Goal: Information Seeking & Learning: Compare options

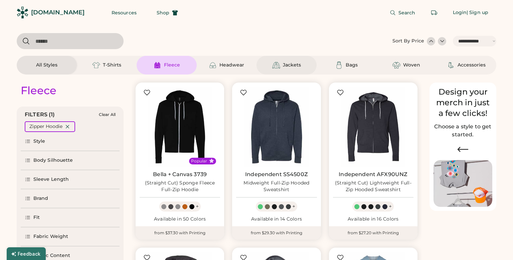
select select "*****"
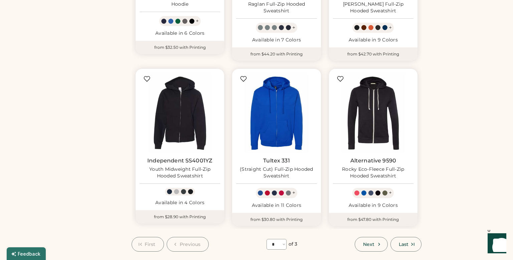
scroll to position [531, 0]
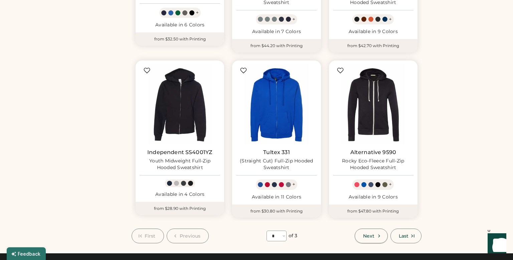
click at [383, 237] on button "Next" at bounding box center [371, 236] width 33 height 15
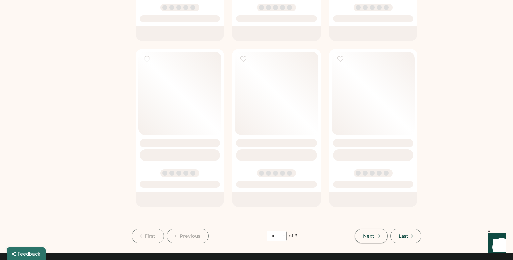
select select "*"
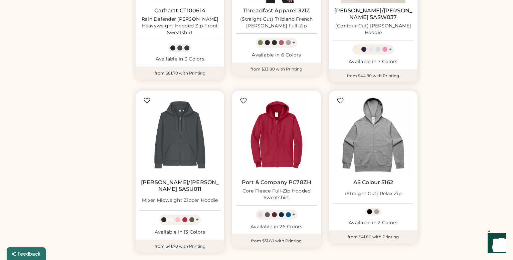
scroll to position [381, 0]
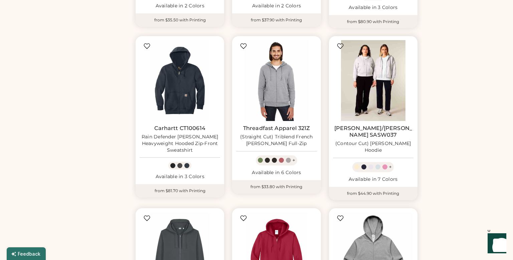
click at [380, 106] on img at bounding box center [373, 80] width 81 height 81
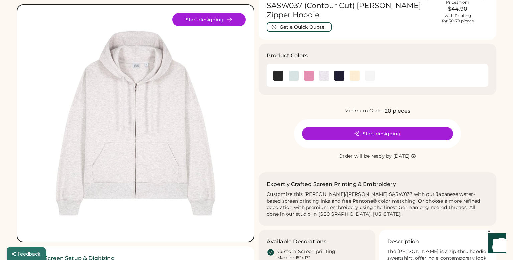
scroll to position [42, 0]
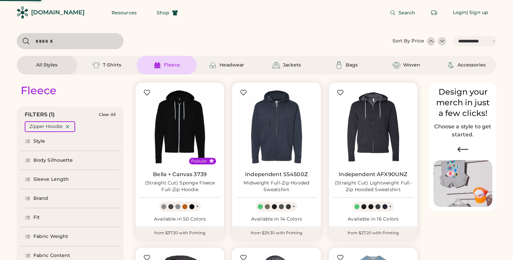
select select "*****"
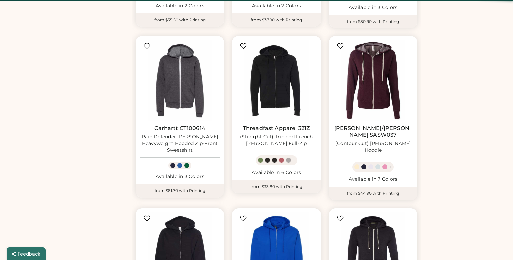
select select "*"
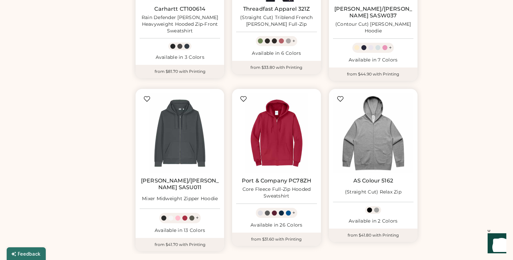
scroll to position [507, 0]
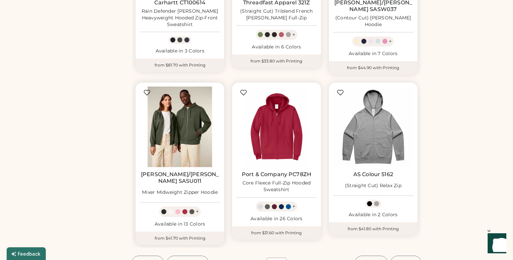
click at [197, 129] on img at bounding box center [180, 127] width 81 height 81
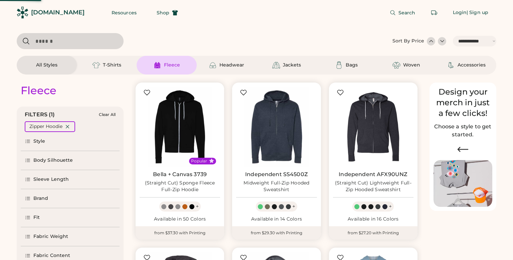
select select "*****"
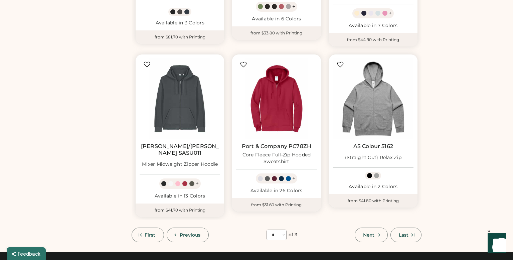
scroll to position [535, 0]
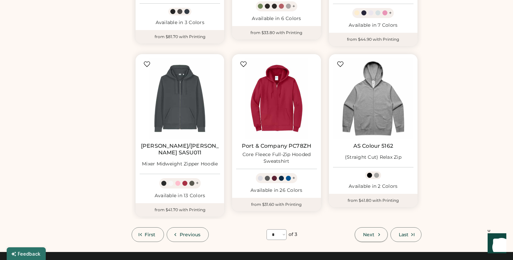
click at [372, 232] on span "Next" at bounding box center [368, 234] width 11 height 5
select select "*"
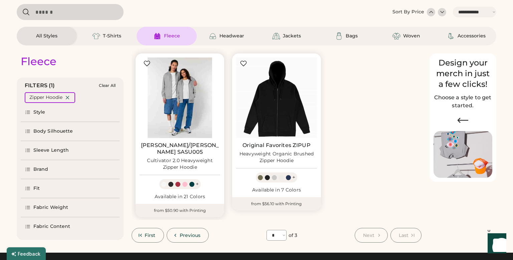
click at [193, 113] on img at bounding box center [180, 97] width 81 height 81
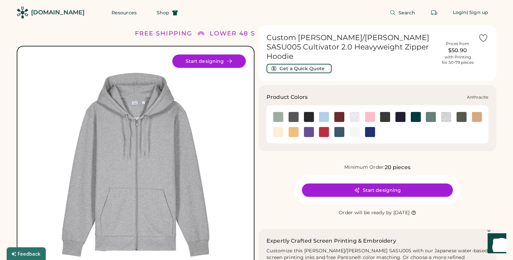
click at [295, 112] on img at bounding box center [294, 117] width 10 height 10
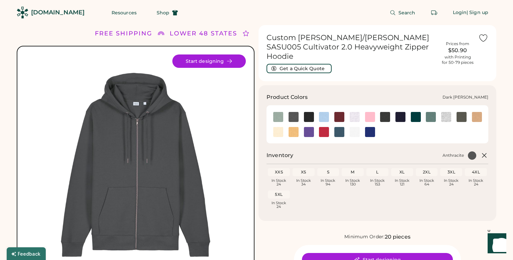
click at [385, 112] on img at bounding box center [385, 117] width 10 height 10
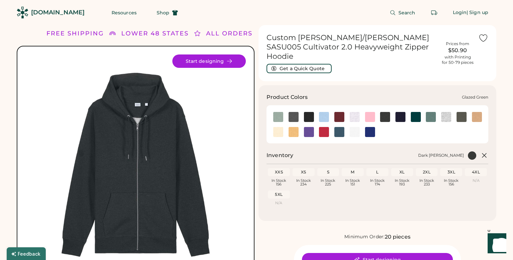
click at [418, 112] on img at bounding box center [416, 117] width 10 height 10
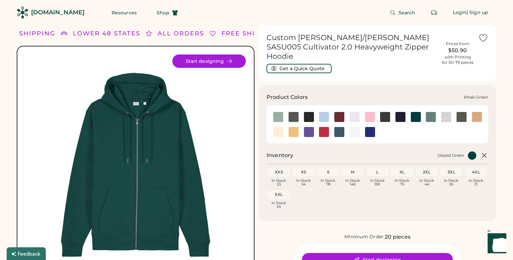
click at [464, 112] on img at bounding box center [462, 117] width 10 height 10
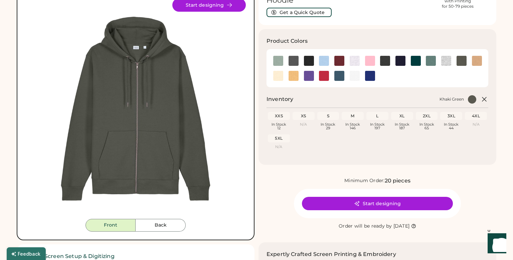
scroll to position [56, 0]
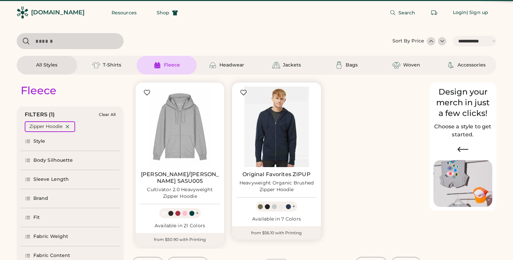
select select "*****"
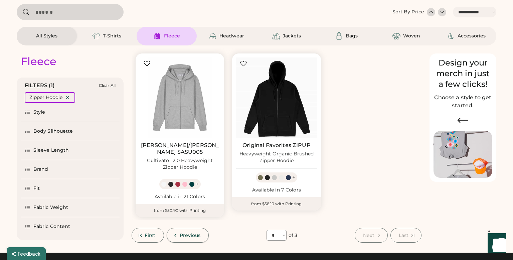
click at [181, 232] on button "Previous" at bounding box center [188, 235] width 42 height 15
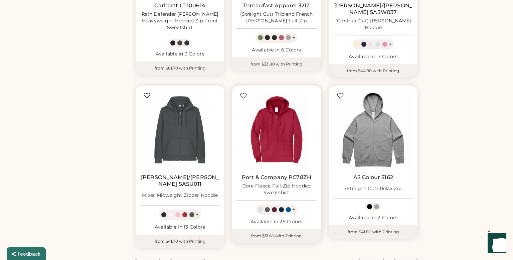
scroll to position [509, 0]
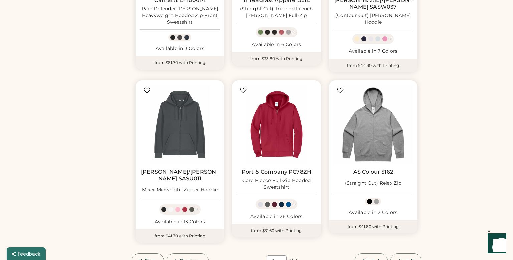
click at [367, 258] on span "Next" at bounding box center [368, 260] width 11 height 5
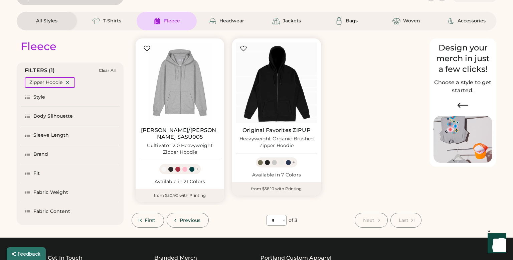
scroll to position [29, 0]
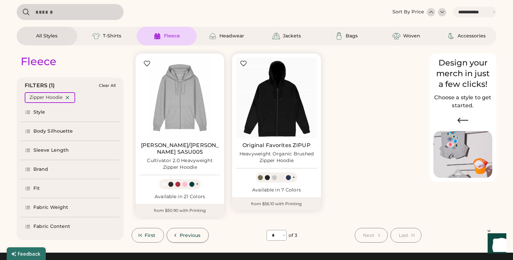
click at [199, 233] on span "Previous" at bounding box center [190, 235] width 21 height 5
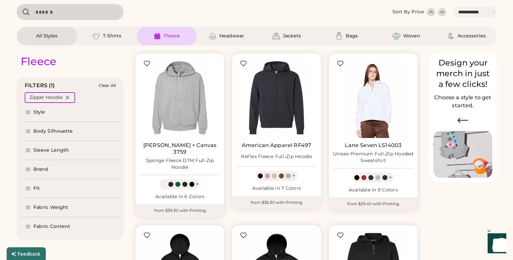
click at [42, 114] on div "Style" at bounding box center [39, 112] width 12 height 7
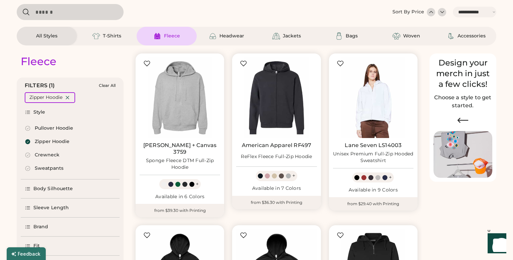
click at [29, 128] on icon at bounding box center [28, 128] width 6 height 6
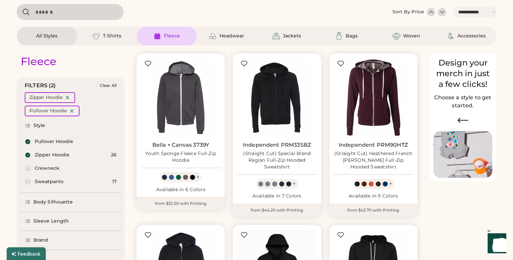
click at [39, 155] on div "Zipper Hoodie" at bounding box center [52, 155] width 35 height 7
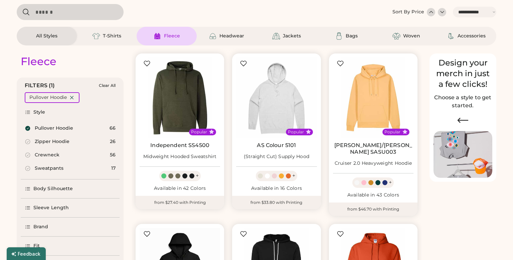
select select "*"
